Goal: Navigation & Orientation: Find specific page/section

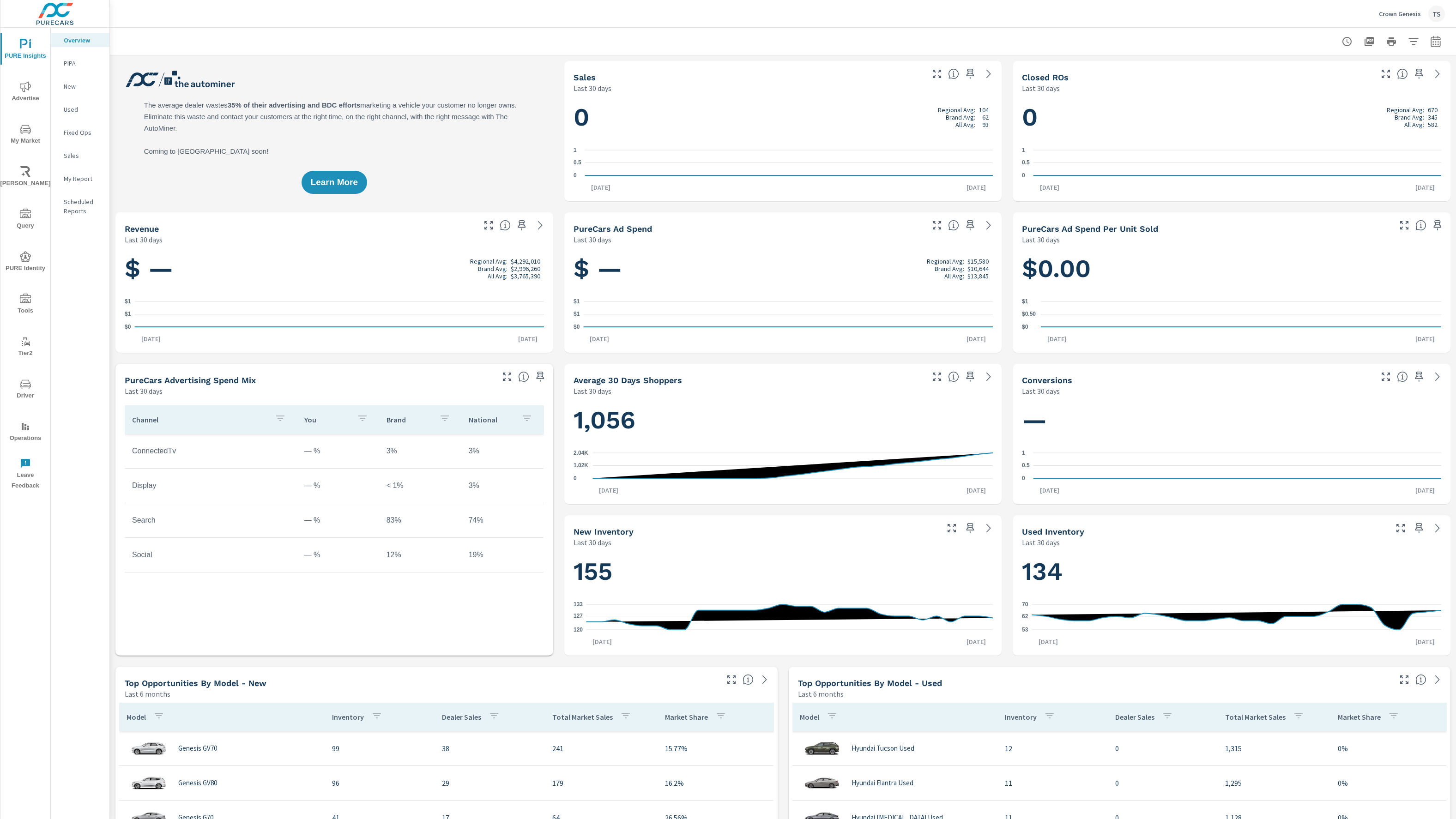
click at [1411, 11] on p "Crown Genesis" at bounding box center [1400, 14] width 42 height 8
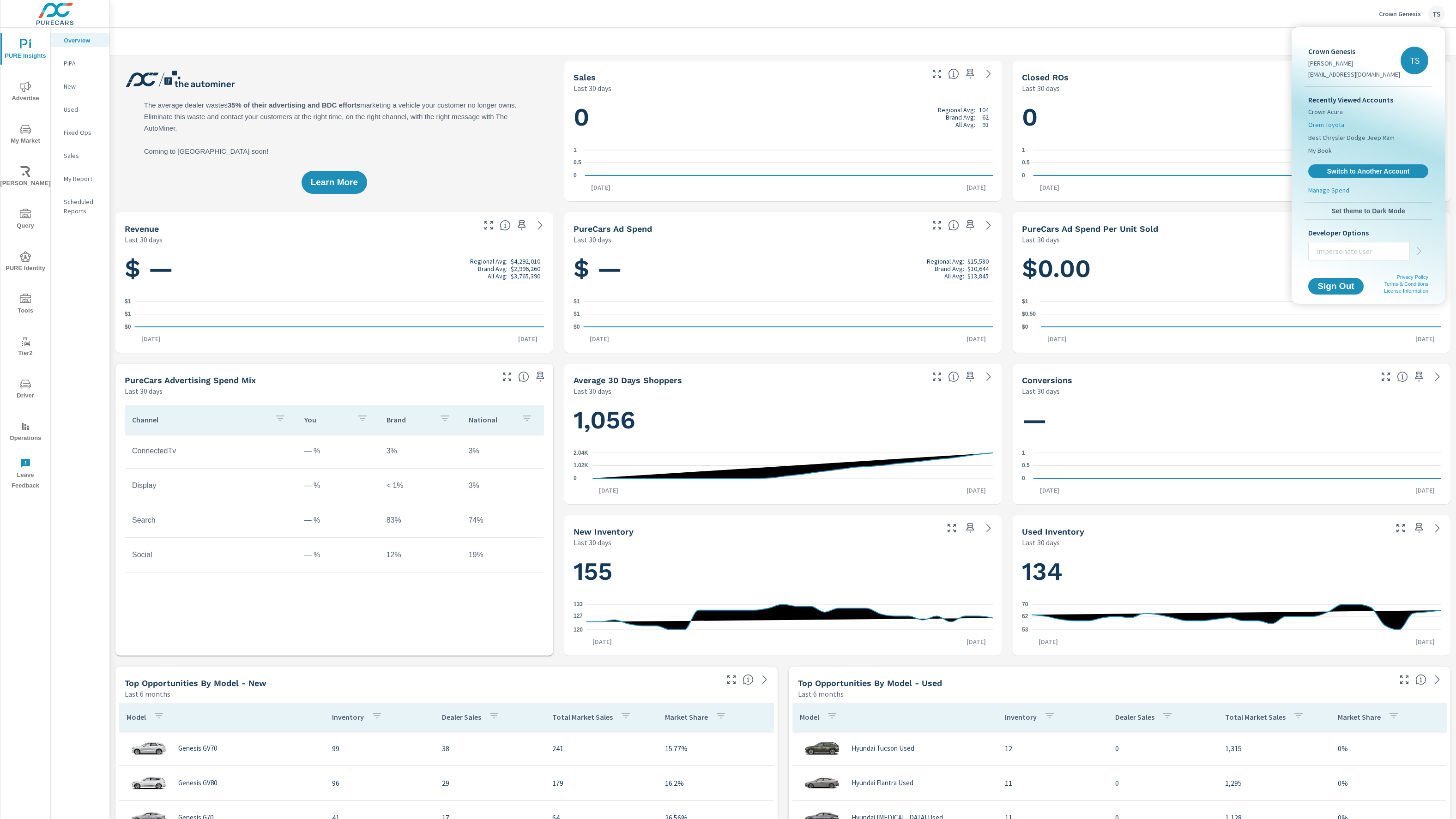
click at [1328, 123] on span "Orem Toyota" at bounding box center [1327, 124] width 36 height 9
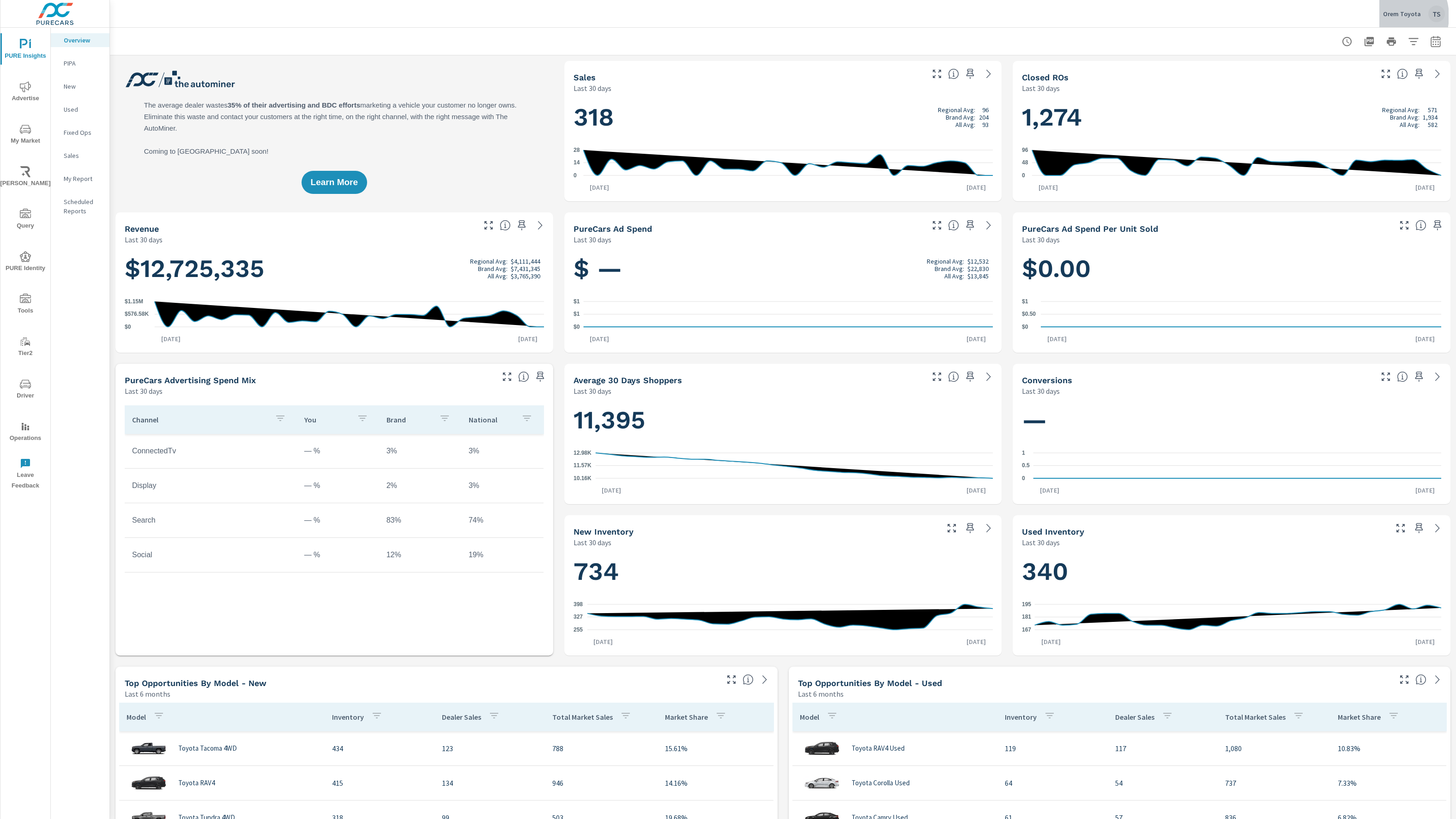
click at [1392, 16] on p "Orem Toyota" at bounding box center [1402, 14] width 38 height 8
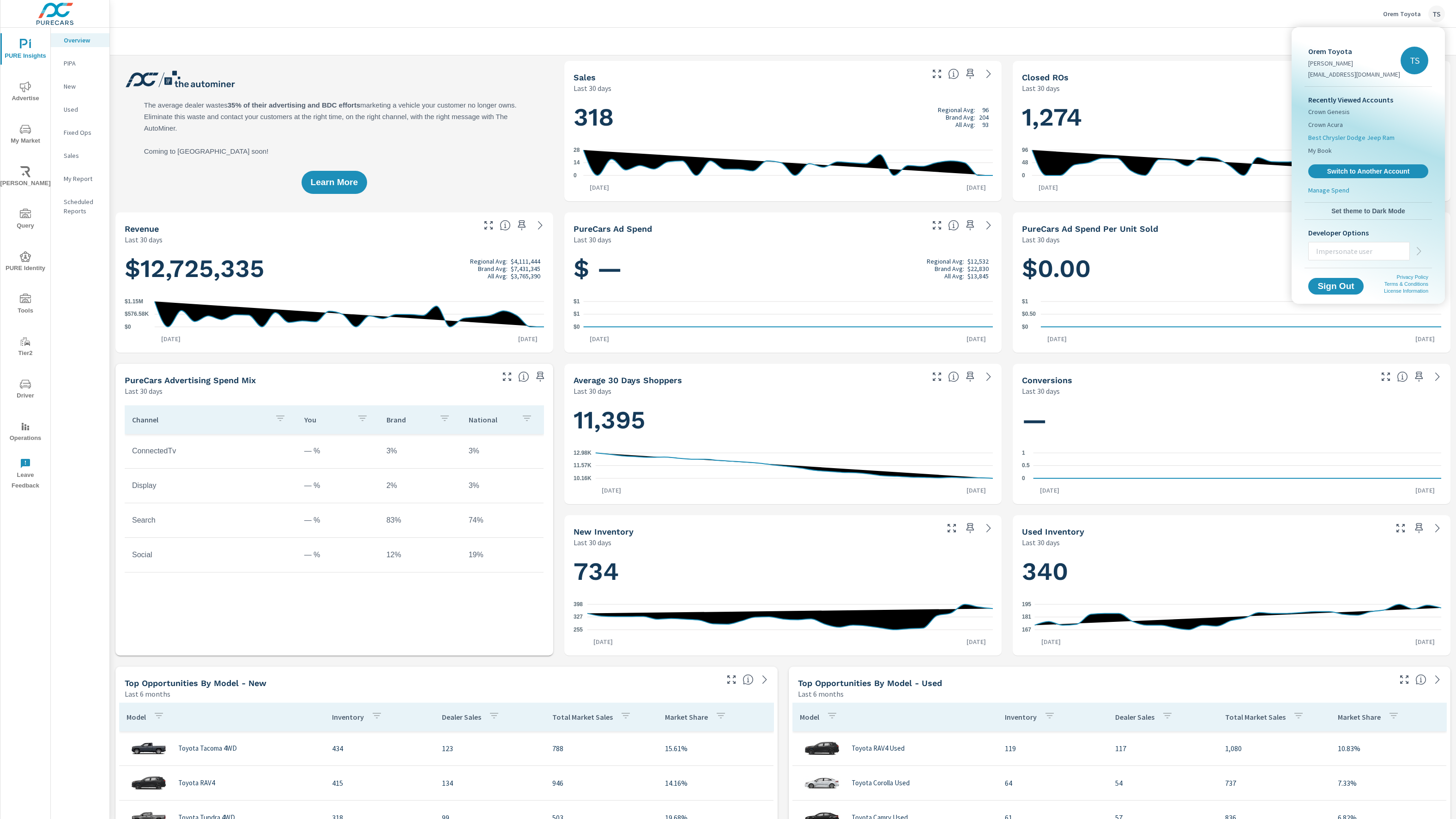
click at [1376, 141] on span "Best Chrysler Dodge Jeep Ram" at bounding box center [1351, 137] width 86 height 9
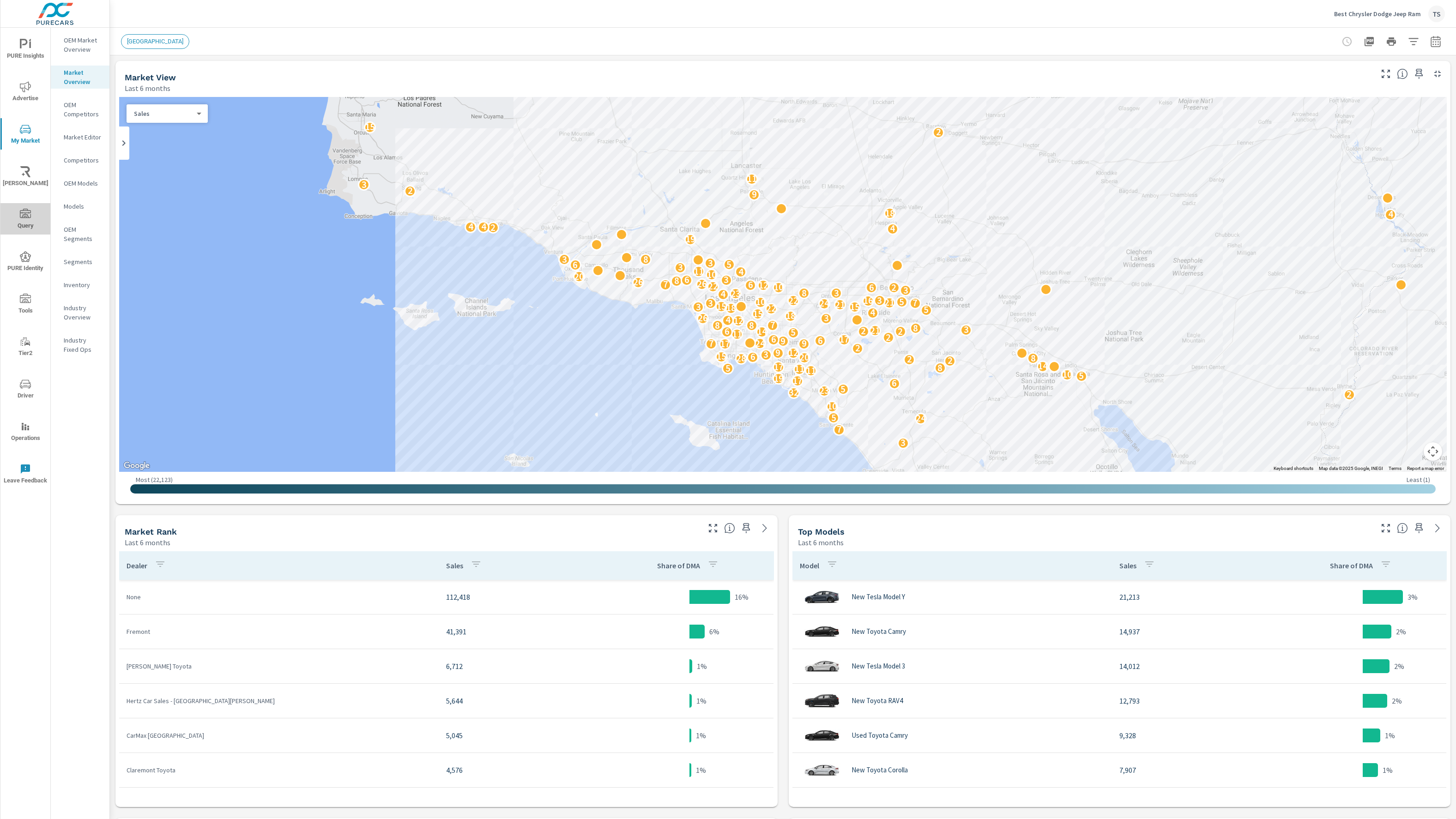
click at [30, 223] on span "Query" at bounding box center [25, 220] width 44 height 23
